Goal: Task Accomplishment & Management: Manage account settings

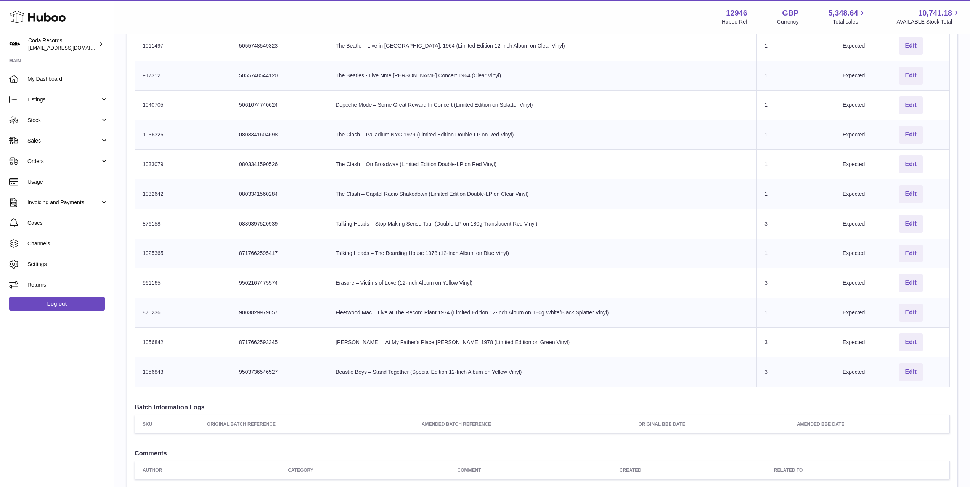
drag, startPoint x: 71, startPoint y: 139, endPoint x: 132, endPoint y: 156, distance: 62.8
click at [71, 139] on span "Sales" at bounding box center [63, 140] width 73 height 7
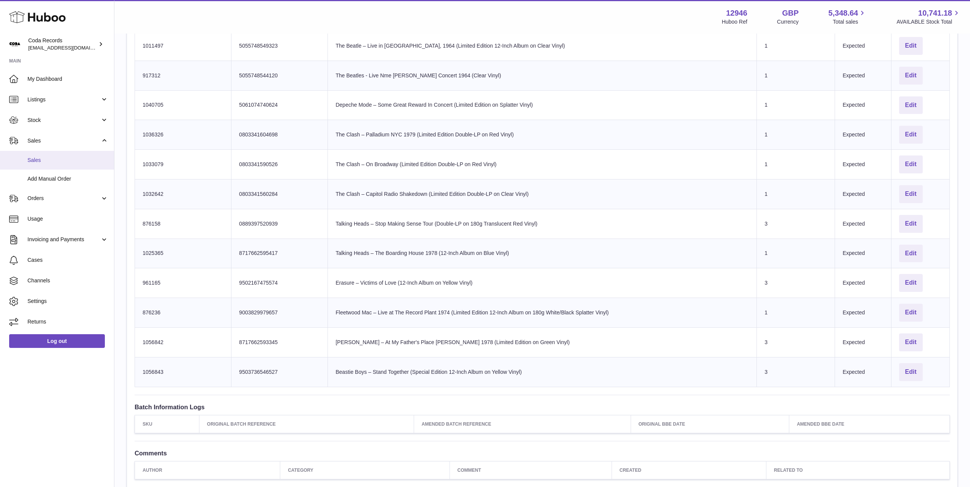
click at [85, 163] on span "Sales" at bounding box center [67, 160] width 81 height 7
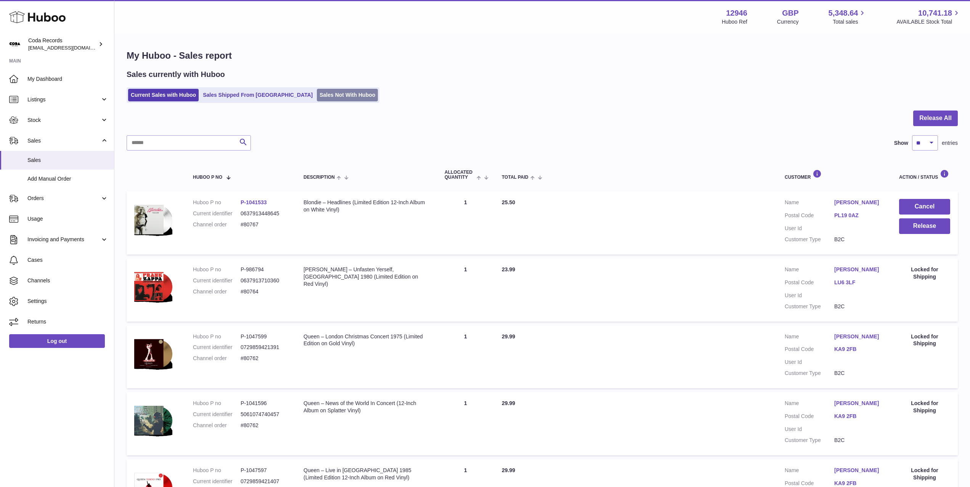
click at [317, 93] on link "Sales Not With Huboo" at bounding box center [347, 95] width 61 height 13
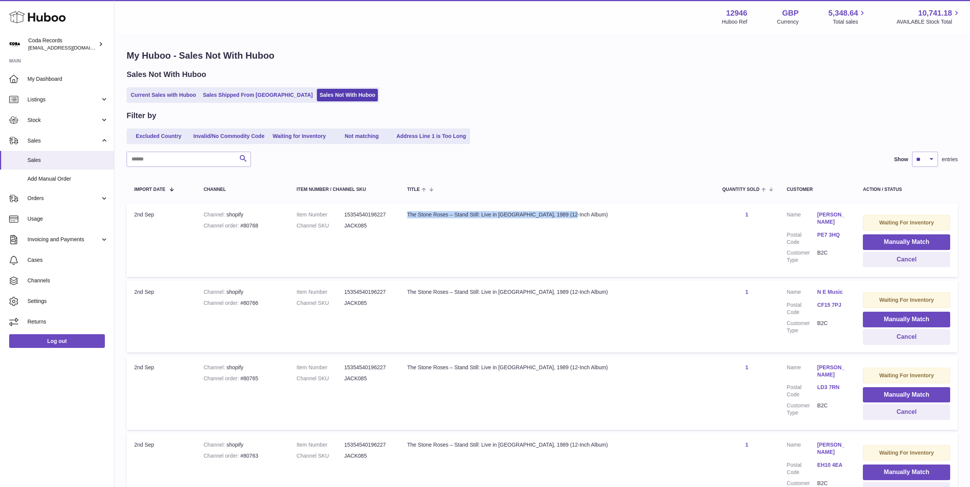
drag, startPoint x: 408, startPoint y: 213, endPoint x: 568, endPoint y: 215, distance: 160.1
click at [568, 215] on div "The Stone Roses – Stand Still: Live in Tokyo, 1989 (12-Inch Album)" at bounding box center [557, 214] width 300 height 7
click at [205, 160] on input "text" at bounding box center [189, 159] width 124 height 15
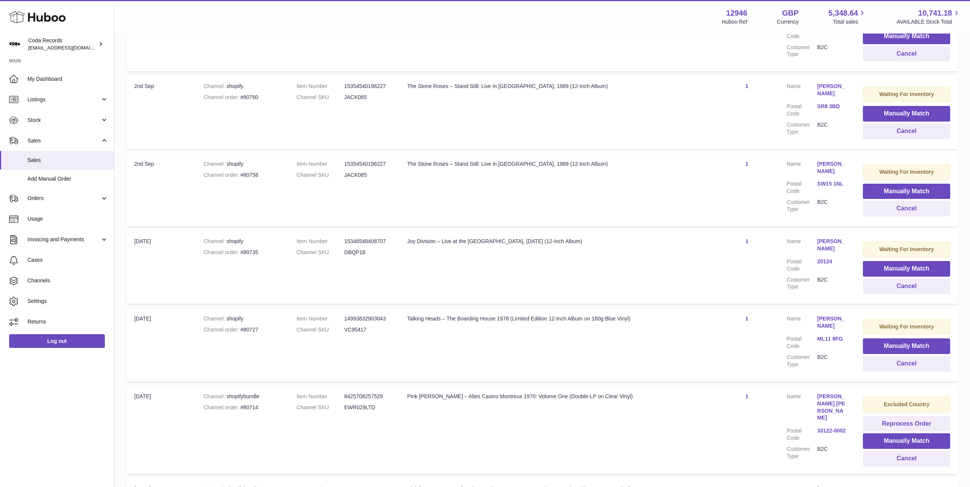
scroll to position [595, 0]
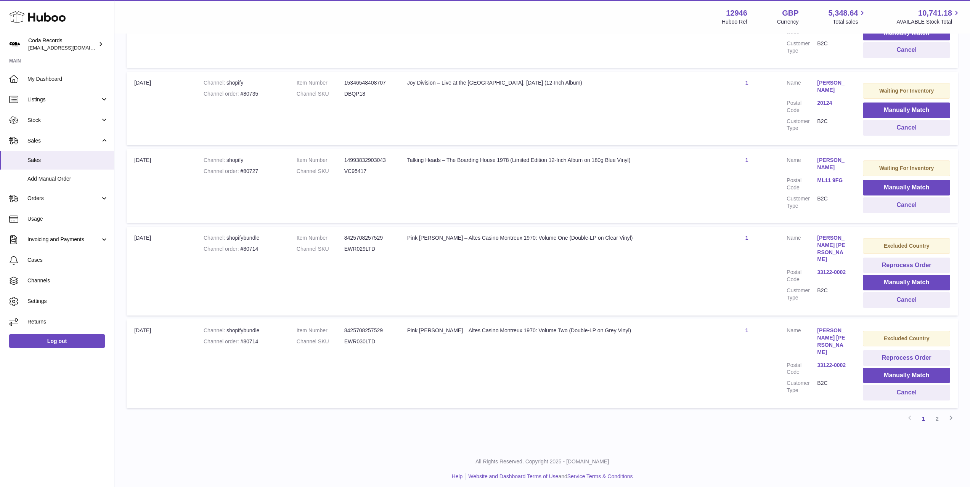
click at [935, 415] on link "2" at bounding box center [937, 419] width 14 height 14
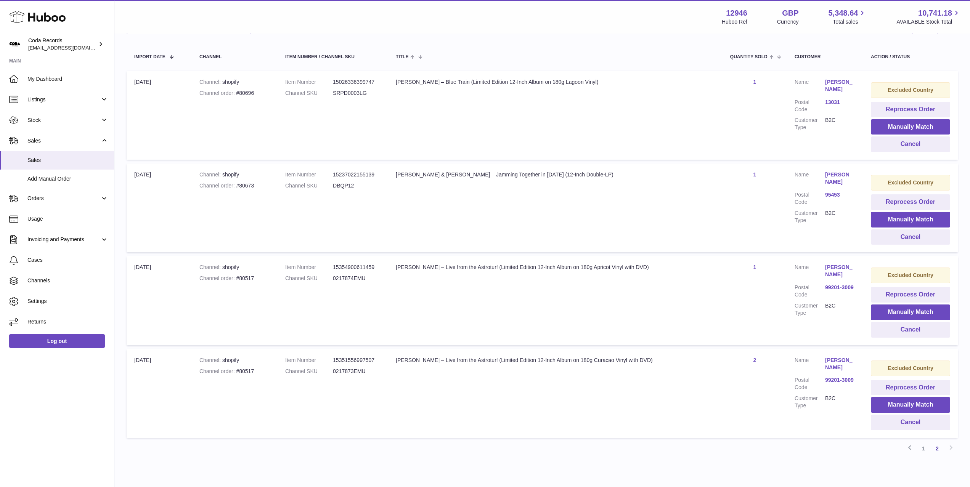
scroll to position [167, 0]
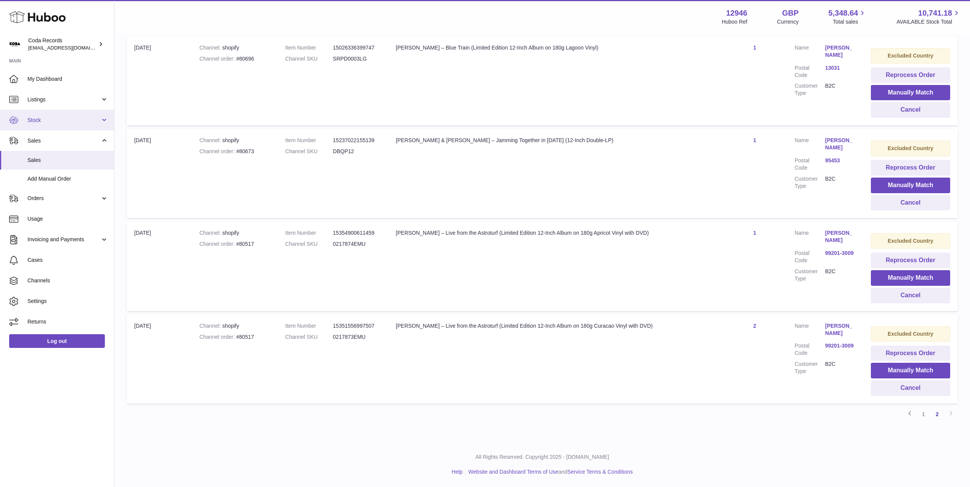
click at [85, 121] on span "Stock" at bounding box center [63, 120] width 73 height 7
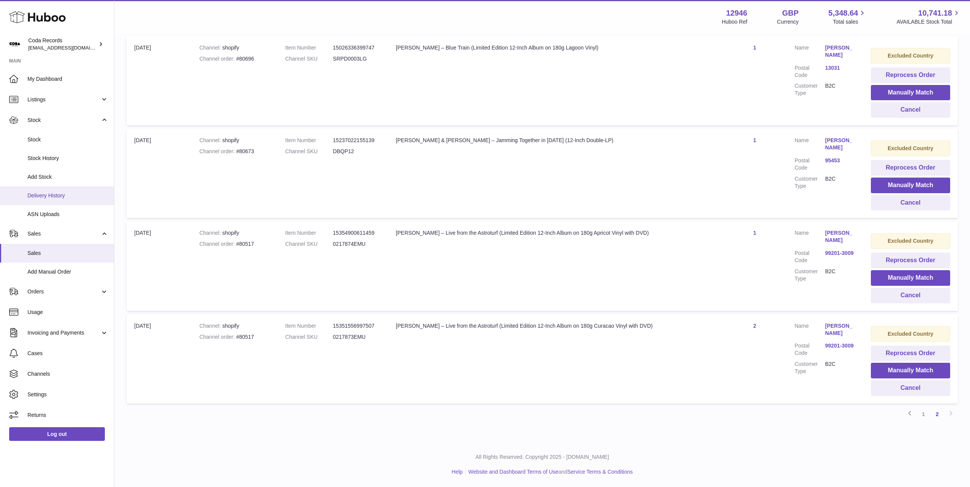
click at [69, 199] on span "Delivery History" at bounding box center [67, 195] width 81 height 7
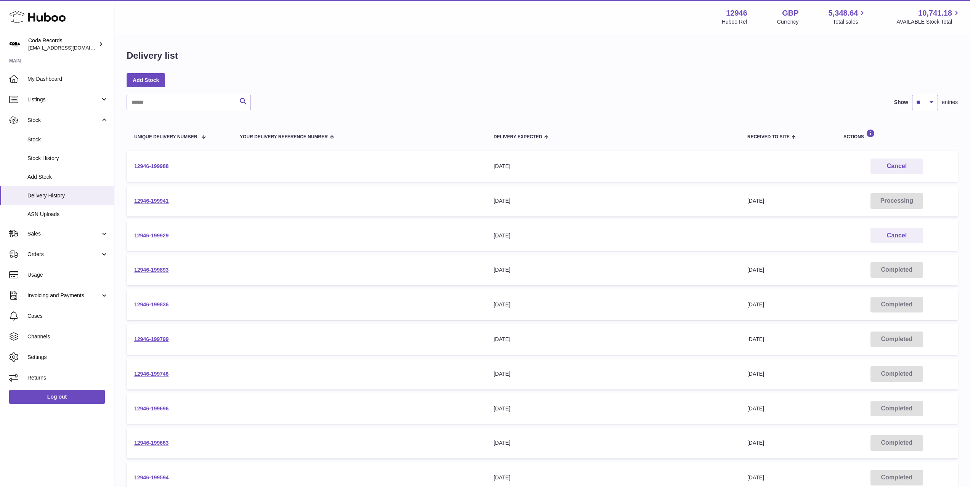
click at [166, 166] on link "12946-199988" at bounding box center [151, 166] width 34 height 6
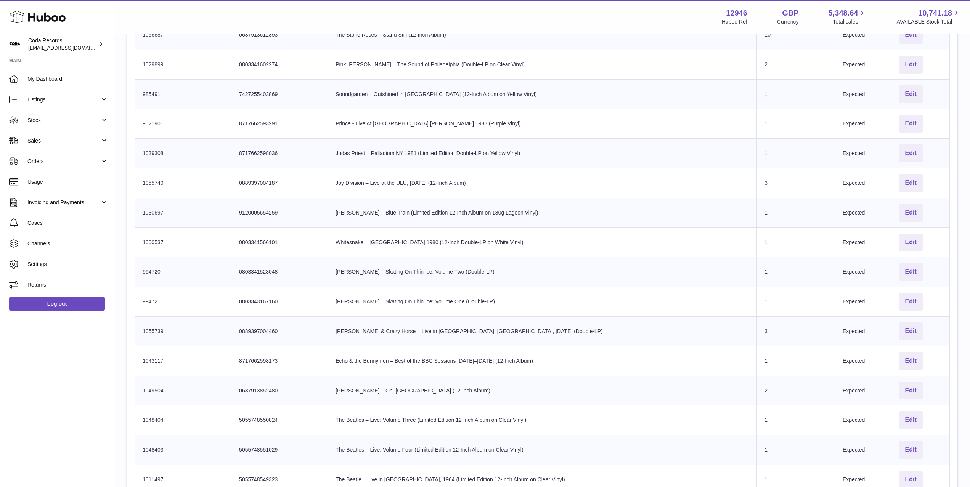
scroll to position [280, 0]
click at [909, 395] on button "Edit" at bounding box center [911, 393] width 24 height 18
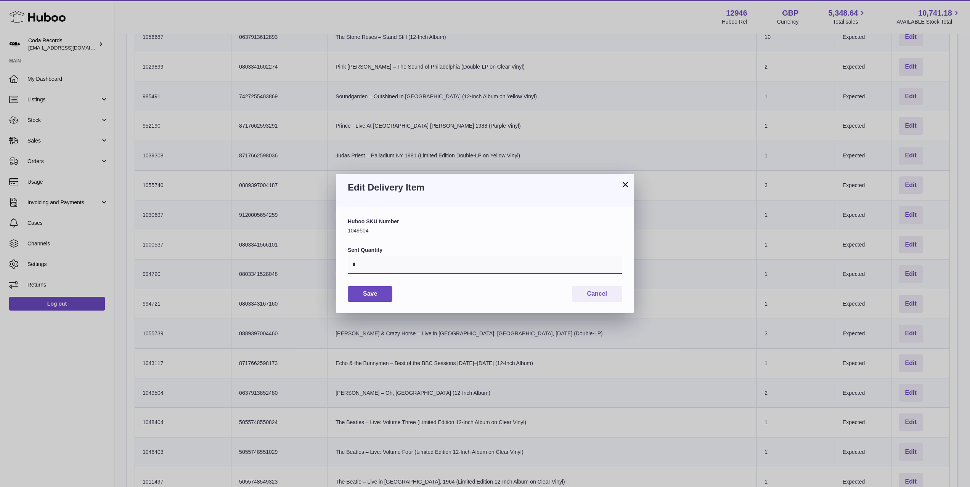
click at [427, 268] on input "*" at bounding box center [485, 265] width 274 height 18
type input "*"
click at [369, 294] on button "Save" at bounding box center [370, 294] width 45 height 16
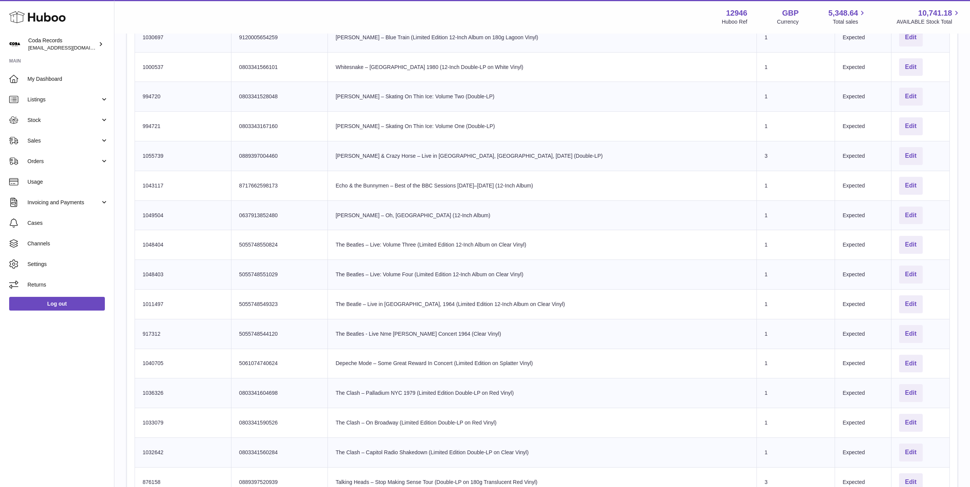
scroll to position [441, 0]
